Goal: Information Seeking & Learning: Learn about a topic

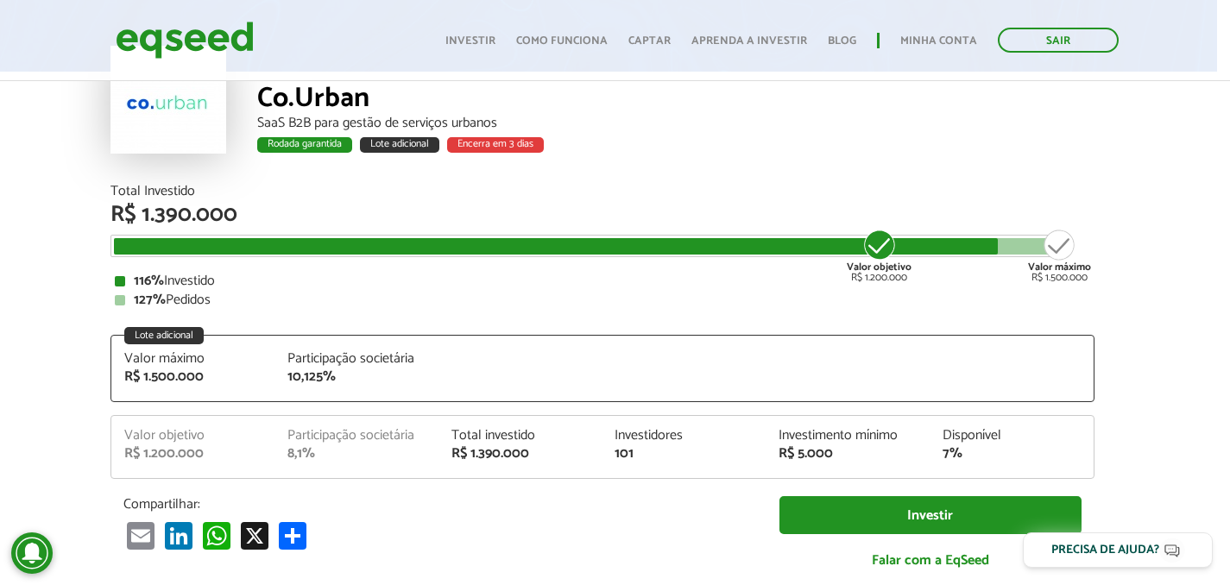
scroll to position [116, 13]
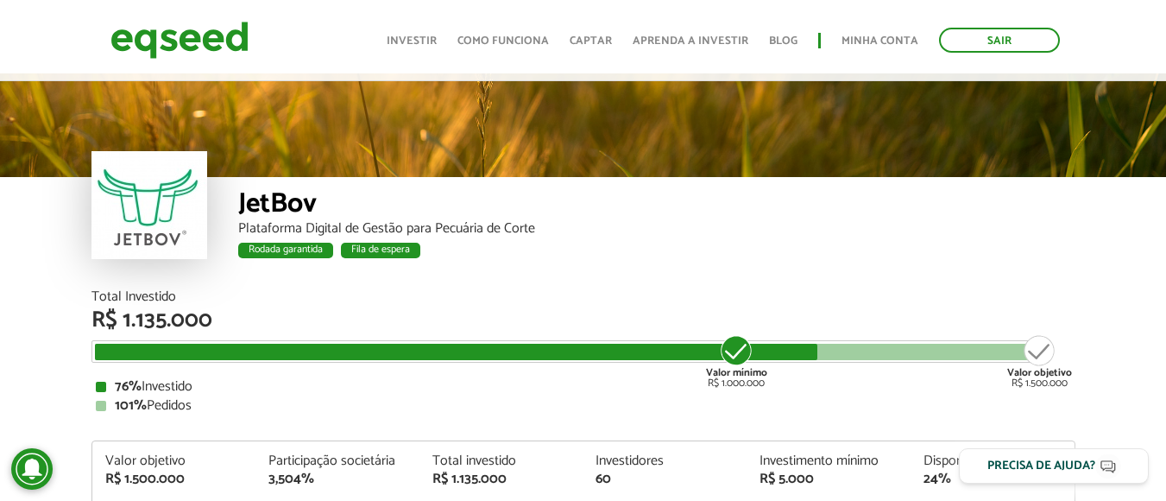
scroll to position [22, 0]
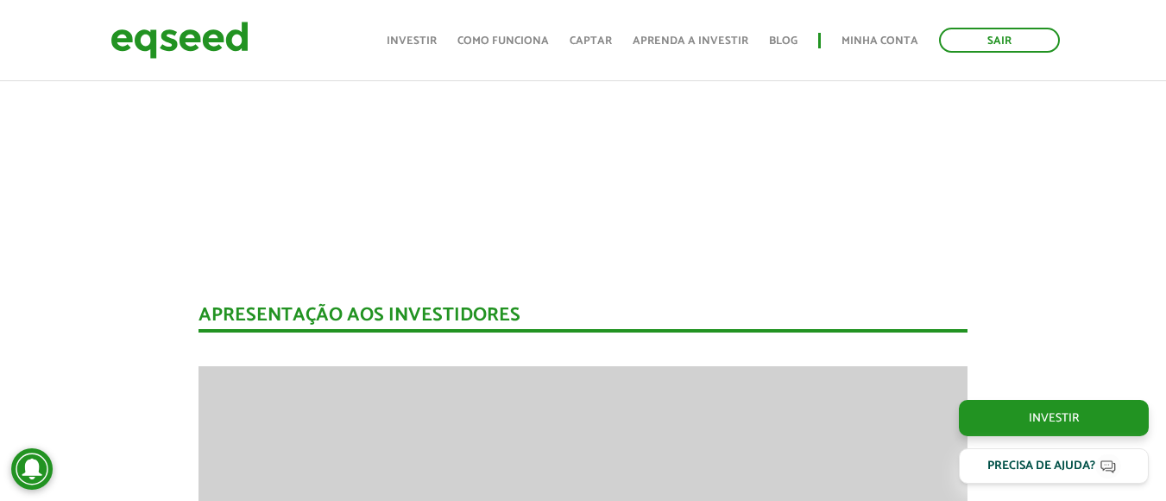
scroll to position [22, 0]
